Goal: Information Seeking & Learning: Learn about a topic

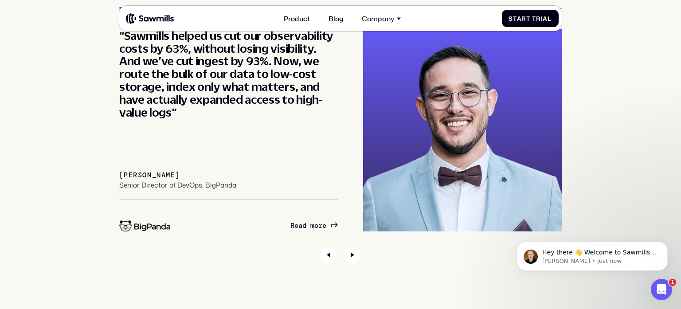
scroll to position [3176, 0]
click at [353, 256] on icon "Next slide" at bounding box center [352, 254] width 17 height 17
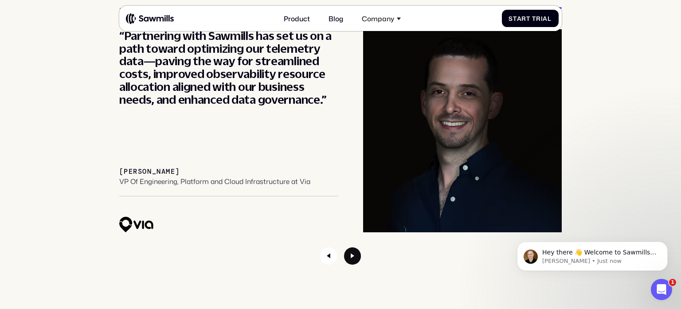
click at [353, 256] on icon "Next slide" at bounding box center [352, 255] width 4 height 5
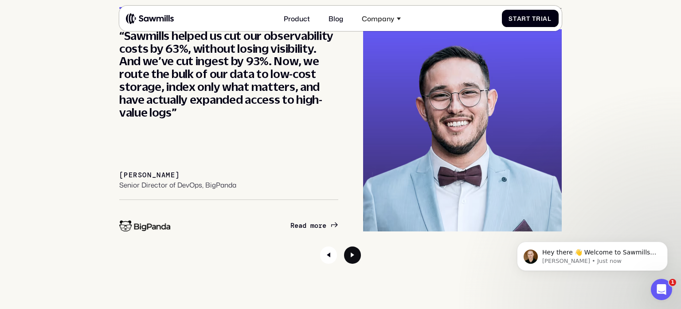
click at [353, 256] on icon "Next slide" at bounding box center [352, 254] width 17 height 17
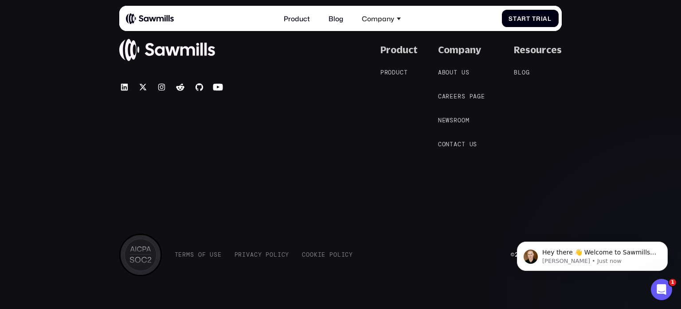
scroll to position [3872, 0]
click at [462, 74] on div "A b o u t u s A b o u t u s" at bounding box center [453, 72] width 31 height 7
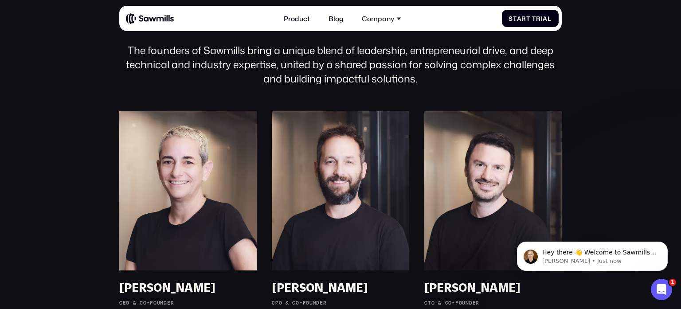
scroll to position [570, 0]
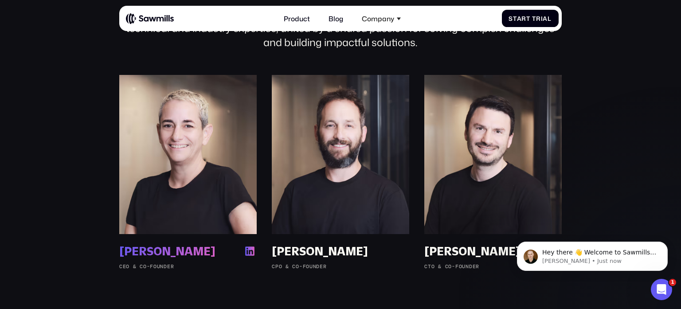
click at [172, 250] on div "Ronit Belson" at bounding box center [167, 251] width 96 height 14
